Goal: Transaction & Acquisition: Subscribe to service/newsletter

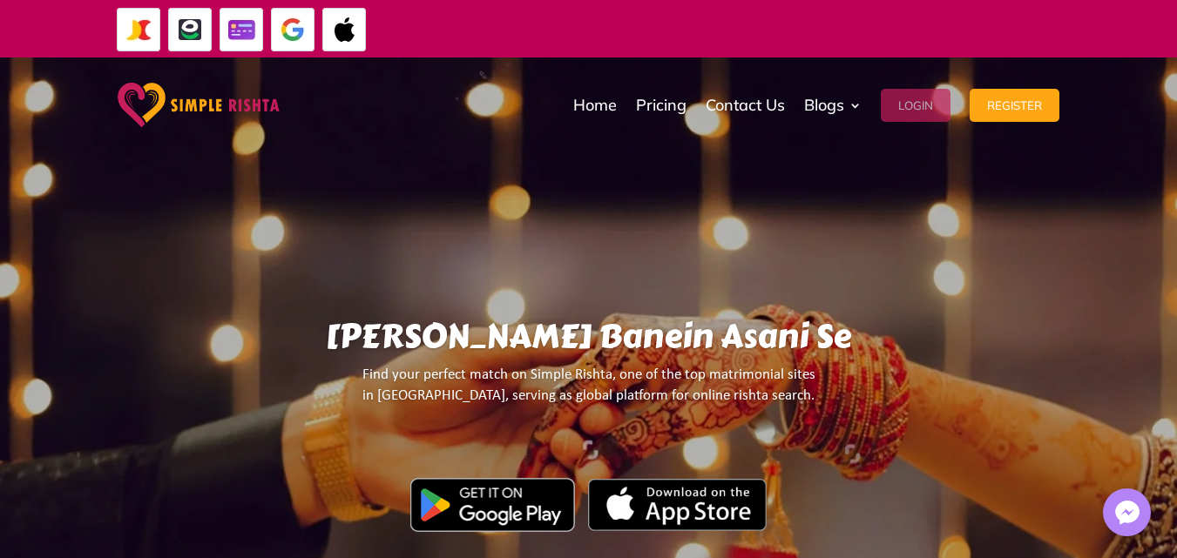
click at [908, 109] on button "Login" at bounding box center [916, 105] width 70 height 33
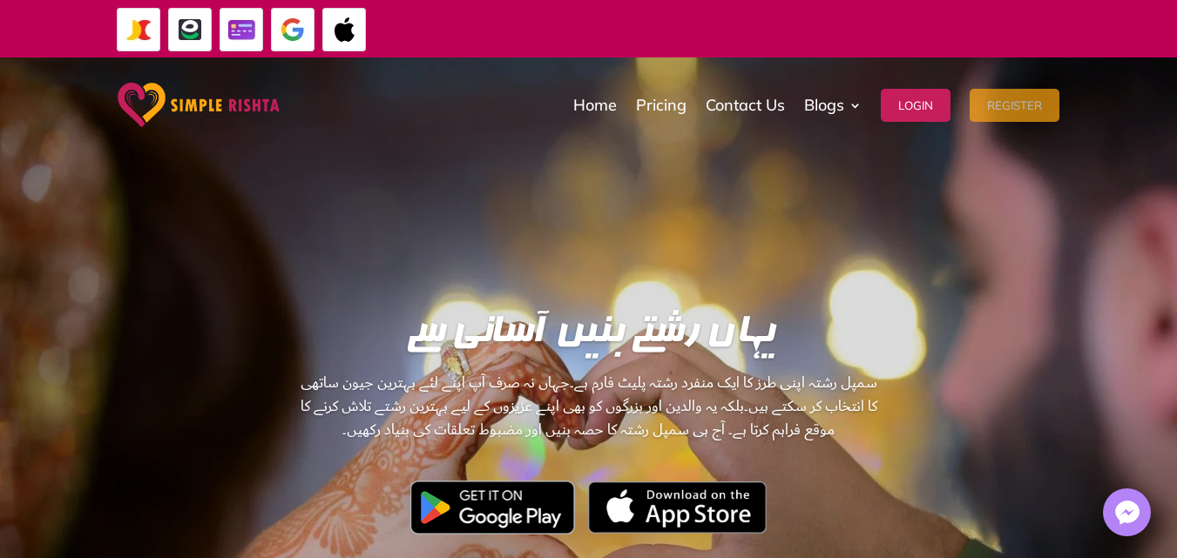
click at [1029, 108] on button "Register" at bounding box center [1014, 105] width 90 height 33
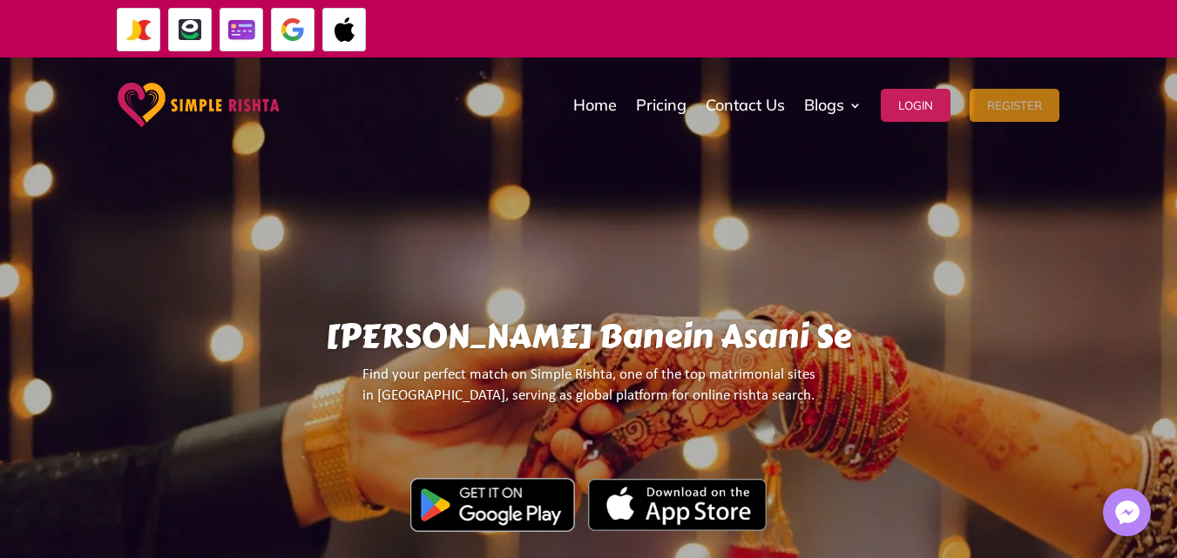
click at [1003, 100] on button "Register" at bounding box center [1014, 105] width 90 height 33
